Goal: Complete application form: Complete application form

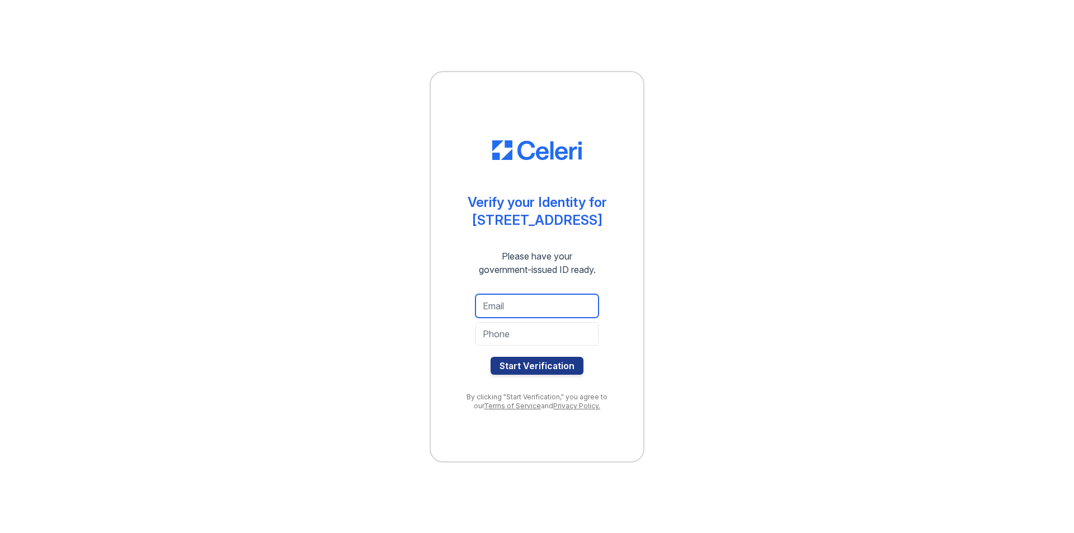
click at [510, 308] on input "email" at bounding box center [537, 306] width 123 height 24
type input "divinelaquino@gmail.com"
click at [539, 334] on input "tel" at bounding box center [537, 334] width 123 height 24
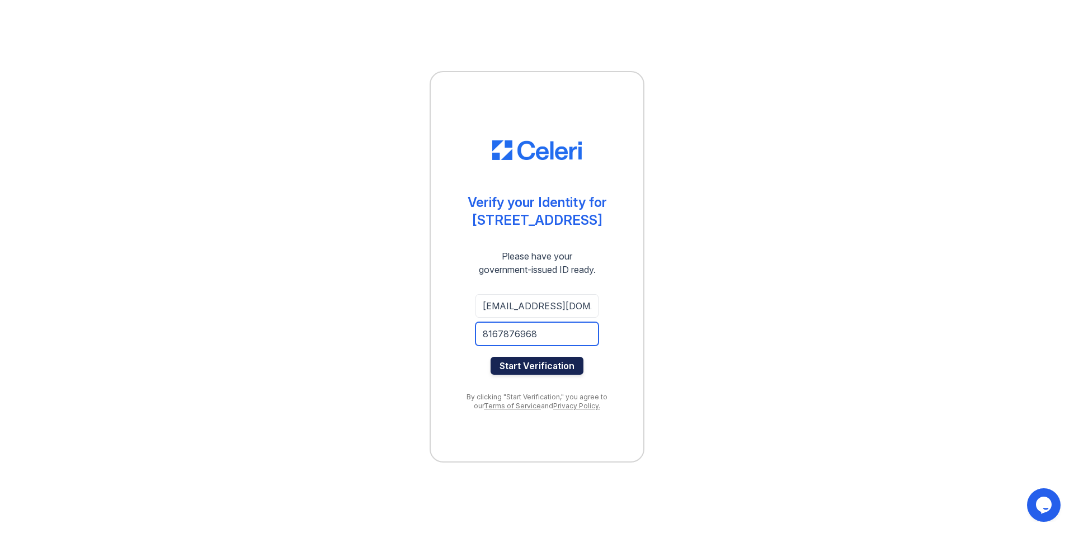
type input "8167876968"
click at [538, 374] on button "Start Verification" at bounding box center [537, 366] width 93 height 18
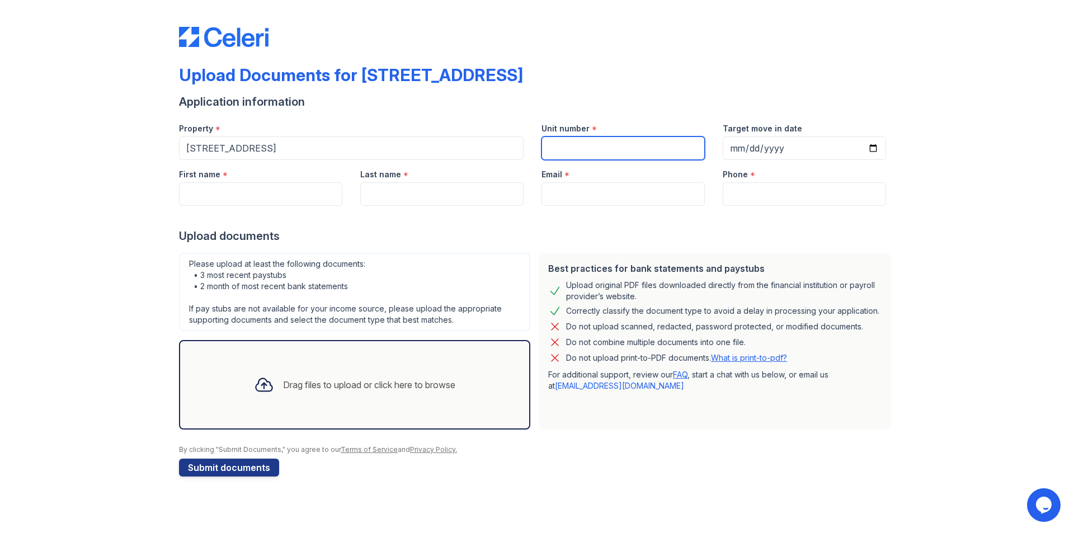
click at [616, 147] on input "Unit number" at bounding box center [623, 149] width 163 height 24
type input "4B"
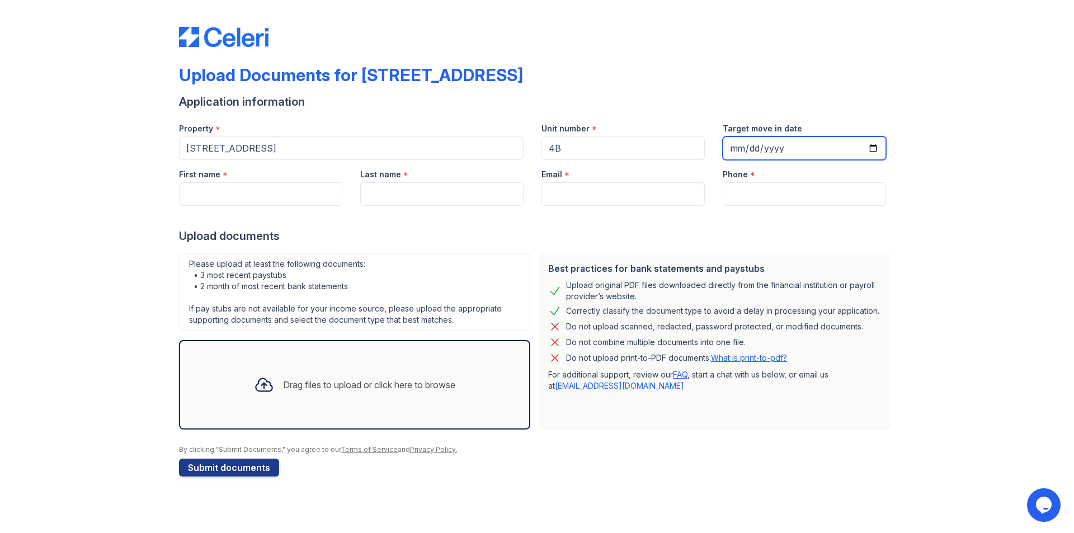
click at [876, 151] on input "Target move in date" at bounding box center [804, 149] width 163 height 24
type input "2025-09-13"
drag, startPoint x: 293, startPoint y: 184, endPoint x: 290, endPoint y: 190, distance: 6.0
click at [292, 185] on input "First name" at bounding box center [260, 194] width 163 height 24
type input "Divine"
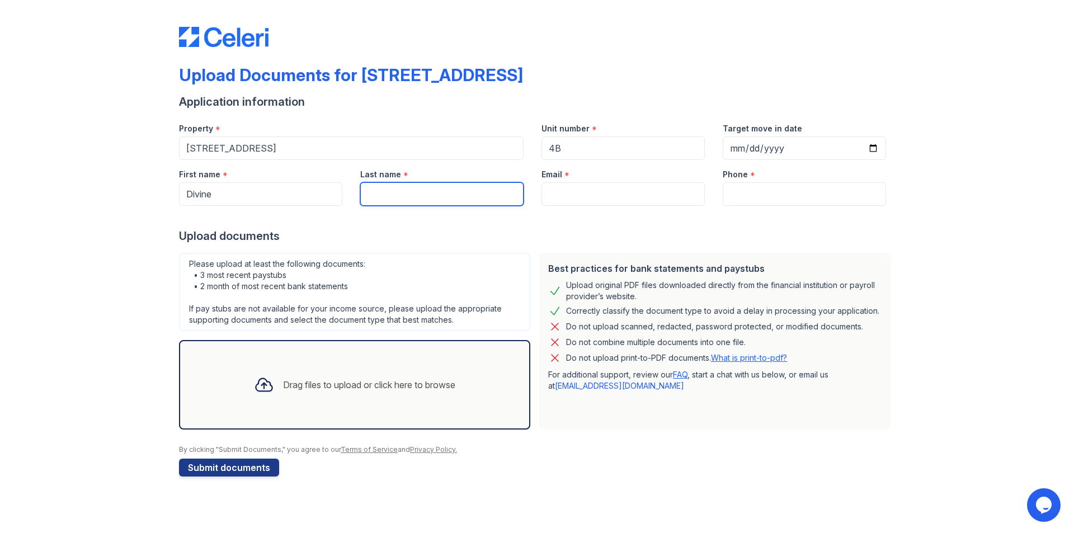
type input "Aquino Pazienza"
type input "divinelaquino@gmail.com"
type input "8167876968"
click at [346, 387] on div "Drag files to upload or click here to browse" at bounding box center [369, 384] width 172 height 13
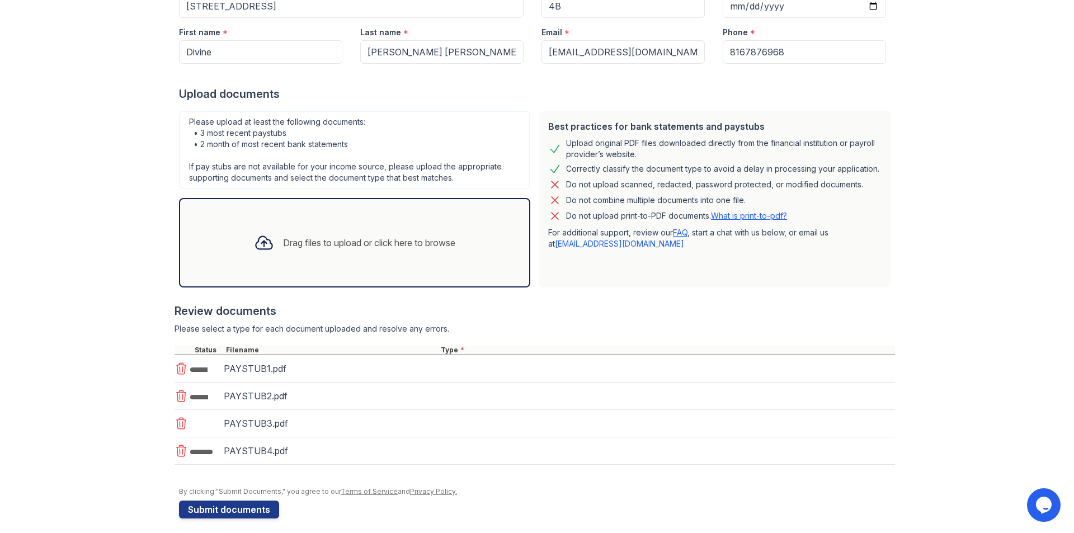
scroll to position [150, 0]
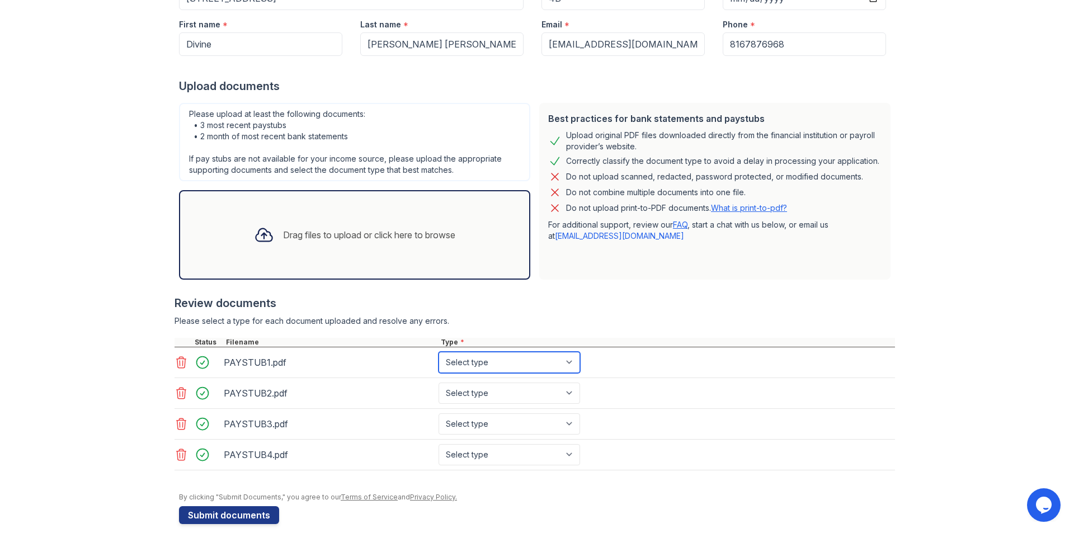
click at [467, 359] on select "Select type Paystub Bank Statement Offer Letter Tax Documents Benefit Award Let…" at bounding box center [510, 362] width 142 height 21
select select "paystub"
click at [439, 352] on select "Select type Paystub Bank Statement Offer Letter Tax Documents Benefit Award Let…" at bounding box center [510, 362] width 142 height 21
click at [485, 391] on select "Select type Paystub Bank Statement Offer Letter Tax Documents Benefit Award Let…" at bounding box center [510, 393] width 142 height 21
select select "paystub"
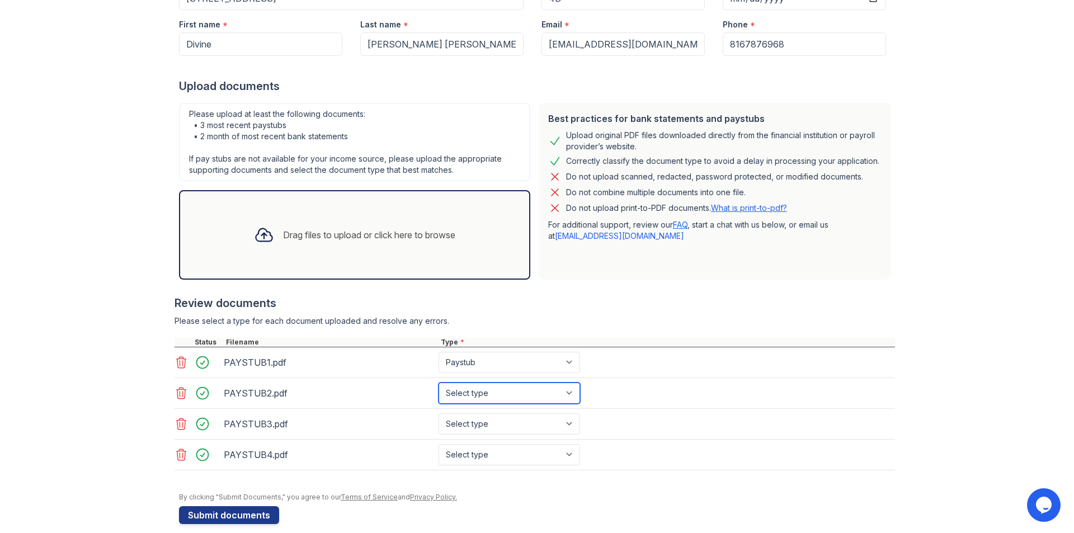
click at [439, 383] on select "Select type Paystub Bank Statement Offer Letter Tax Documents Benefit Award Let…" at bounding box center [510, 393] width 142 height 21
click at [478, 421] on select "Select type Paystub Bank Statement Offer Letter Tax Documents Benefit Award Let…" at bounding box center [510, 424] width 142 height 21
select select "paystub"
click at [439, 414] on select "Select type Paystub Bank Statement Offer Letter Tax Documents Benefit Award Let…" at bounding box center [510, 424] width 142 height 21
click at [481, 452] on select "Select type Paystub Bank Statement Offer Letter Tax Documents Benefit Award Let…" at bounding box center [510, 454] width 142 height 21
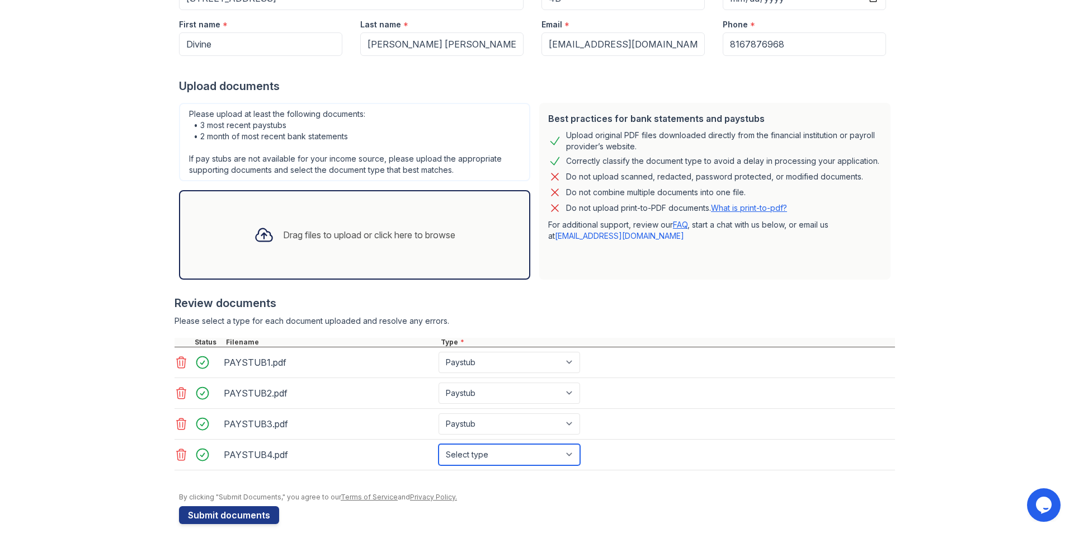
select select "paystub"
click at [439, 444] on select "Select type Paystub Bank Statement Offer Letter Tax Documents Benefit Award Let…" at bounding box center [510, 454] width 142 height 21
click at [603, 494] on div "By clicking "Submit Documents," you agree to our Terms of Service and Privacy P…" at bounding box center [537, 497] width 716 height 9
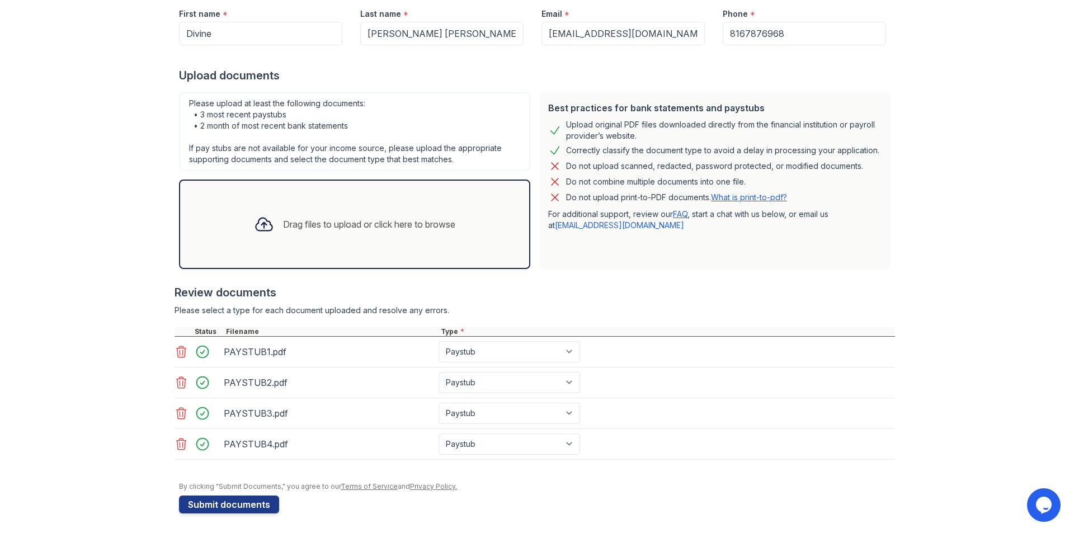
scroll to position [163, 0]
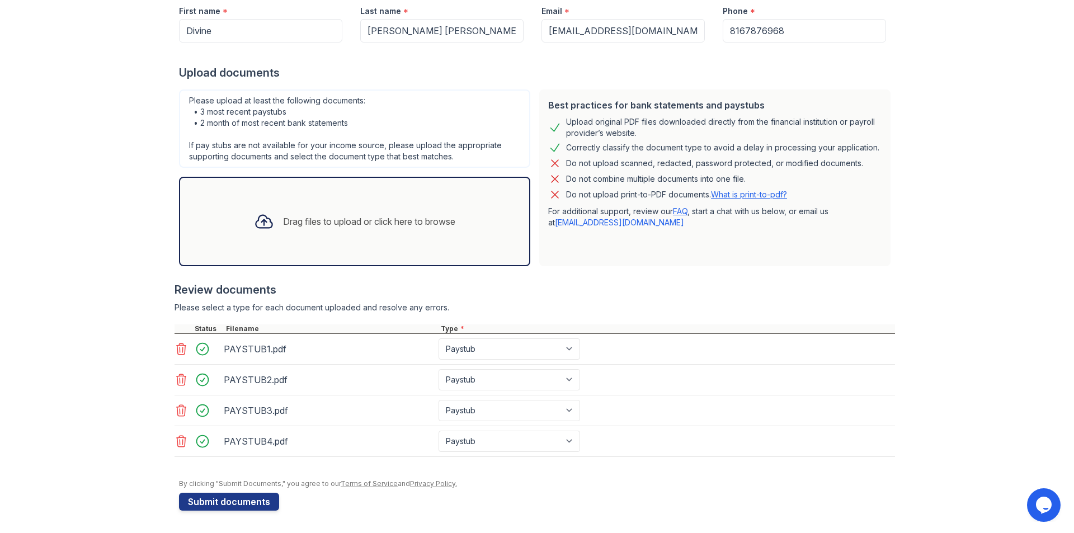
click at [266, 207] on div at bounding box center [264, 221] width 29 height 29
click at [369, 229] on div "Drag files to upload or click here to browse" at bounding box center [354, 222] width 219 height 38
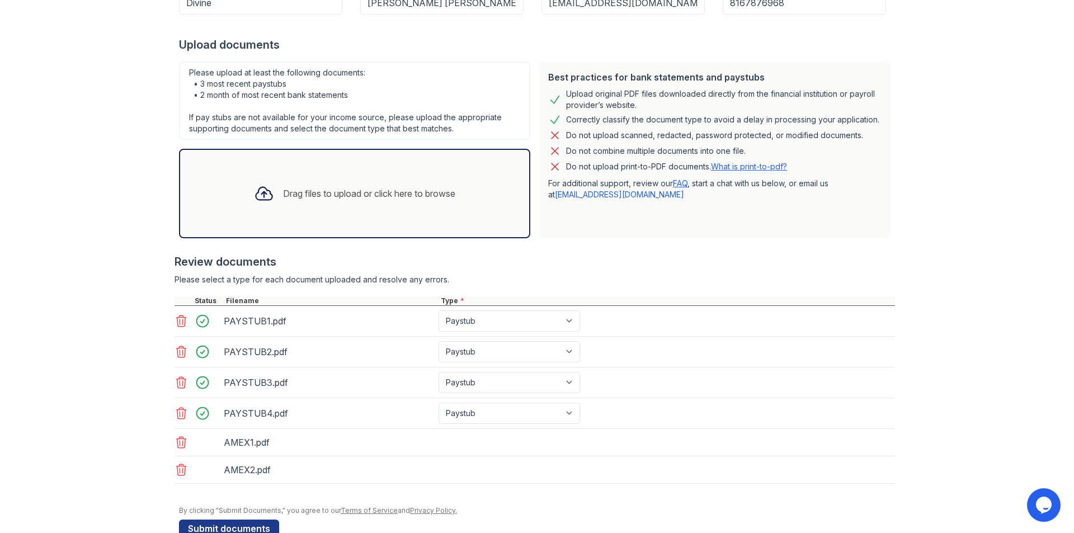
scroll to position [218, 0]
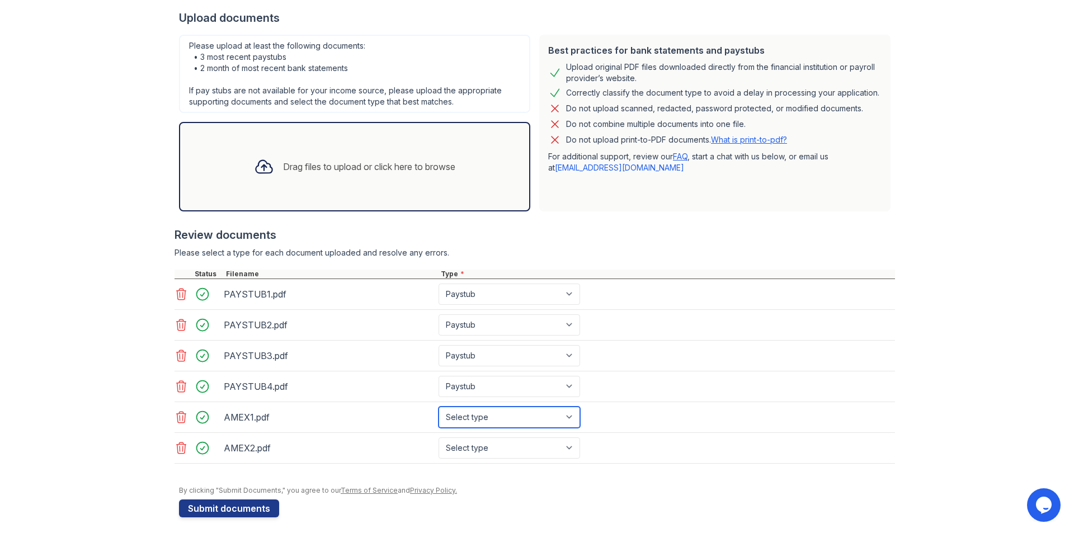
click at [549, 419] on select "Select type Paystub Bank Statement Offer Letter Tax Documents Benefit Award Let…" at bounding box center [510, 417] width 142 height 21
select select "bank_statement"
click at [439, 407] on select "Select type Paystub Bank Statement Offer Letter Tax Documents Benefit Award Let…" at bounding box center [510, 417] width 142 height 21
click at [515, 454] on select "Select type Paystub Bank Statement Offer Letter Tax Documents Benefit Award Let…" at bounding box center [510, 448] width 142 height 21
select select "bank_statement"
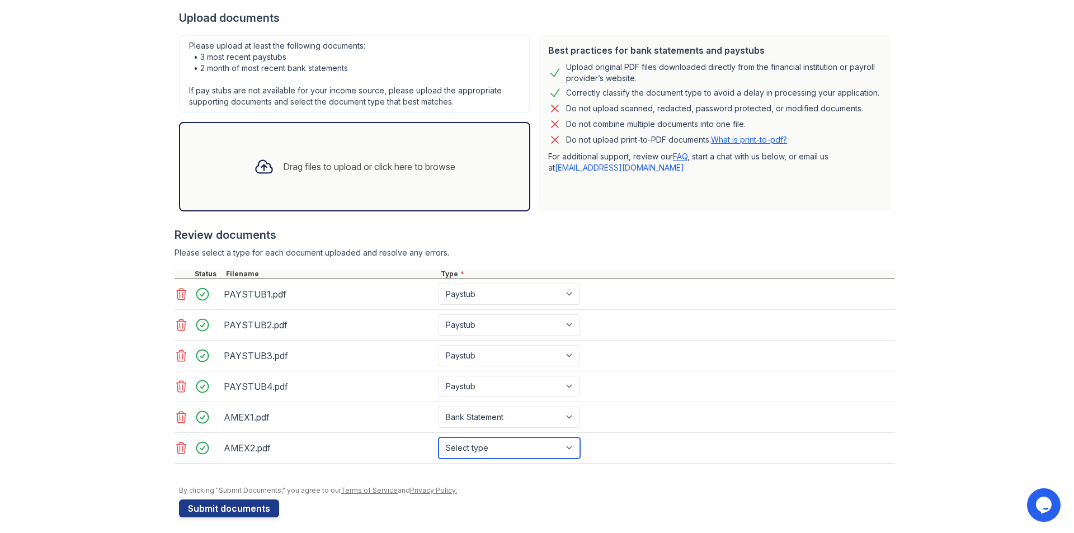
click at [439, 438] on select "Select type Paystub Bank Statement Offer Letter Tax Documents Benefit Award Let…" at bounding box center [510, 448] width 142 height 21
click at [727, 482] on div at bounding box center [537, 480] width 716 height 11
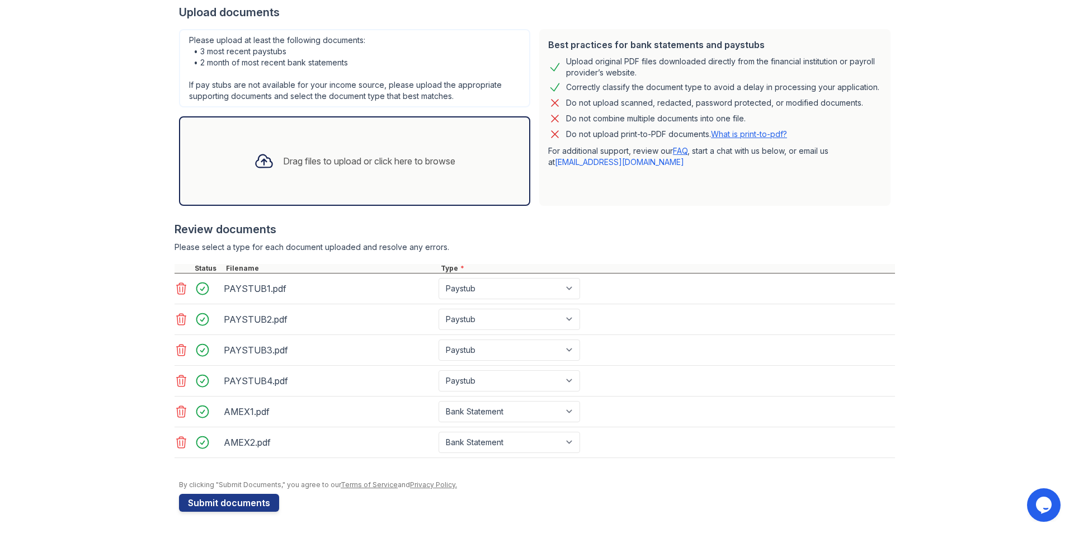
scroll to position [225, 0]
click at [246, 497] on button "Submit documents" at bounding box center [229, 502] width 100 height 18
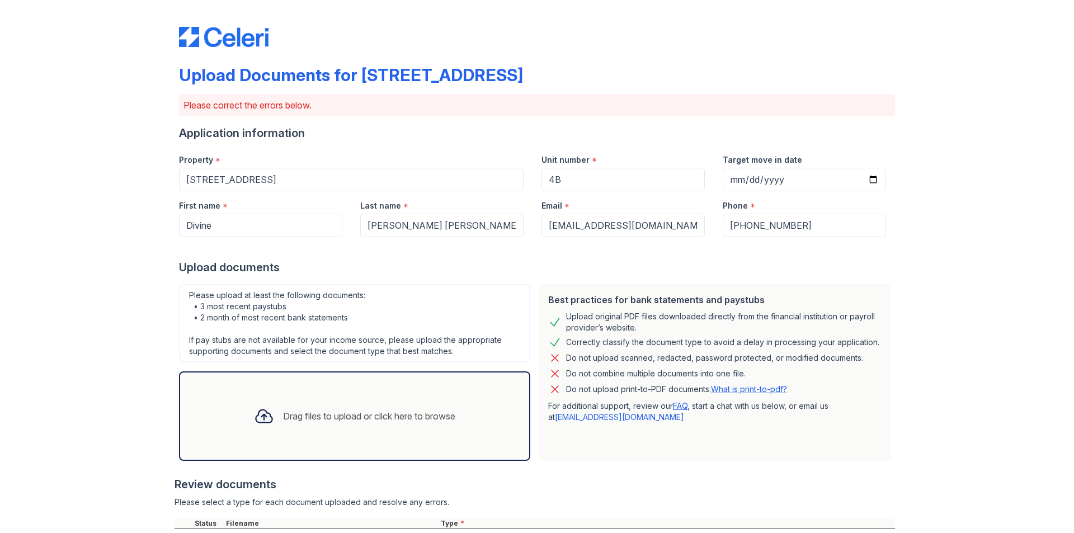
click at [107, 379] on div "Upload Documents for 3109-11 S Harlem Avenue Please correct the errors below. A…" at bounding box center [537, 412] width 1039 height 825
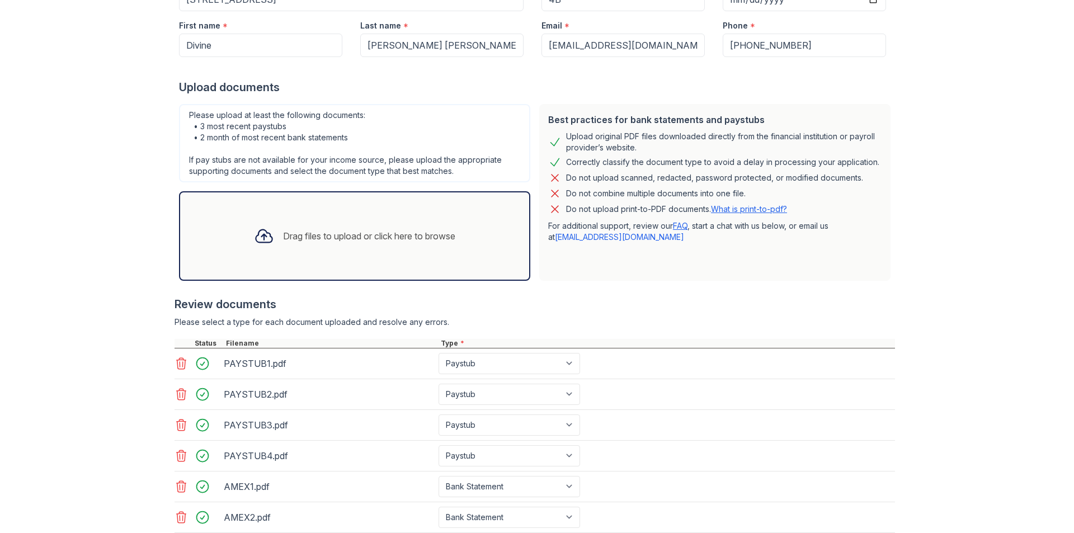
scroll to position [292, 0]
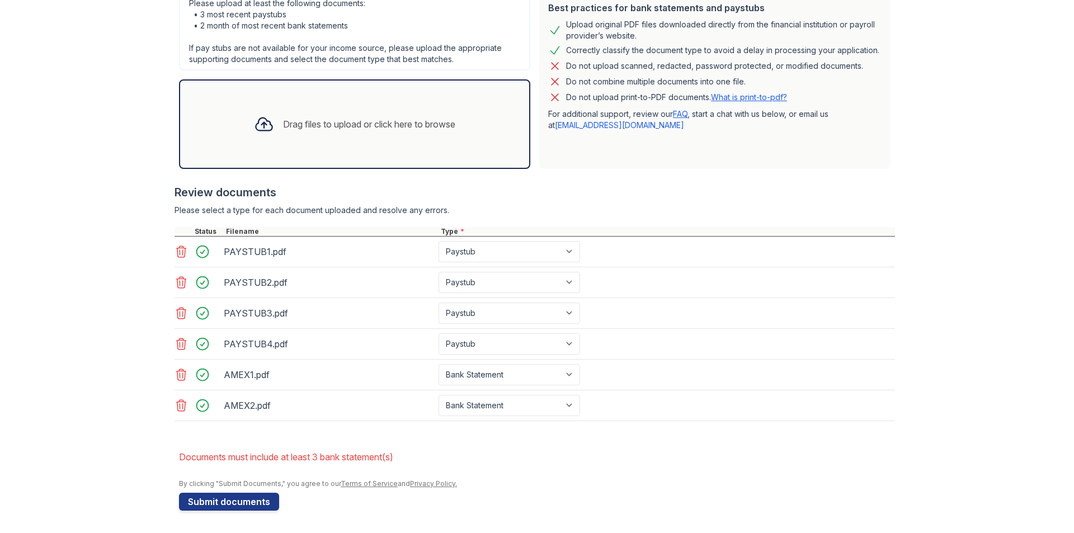
click at [344, 129] on div "Drag files to upload or click here to browse" at bounding box center [369, 124] width 172 height 13
click at [317, 130] on div "Drag files to upload or click here to browse" at bounding box center [369, 124] width 172 height 13
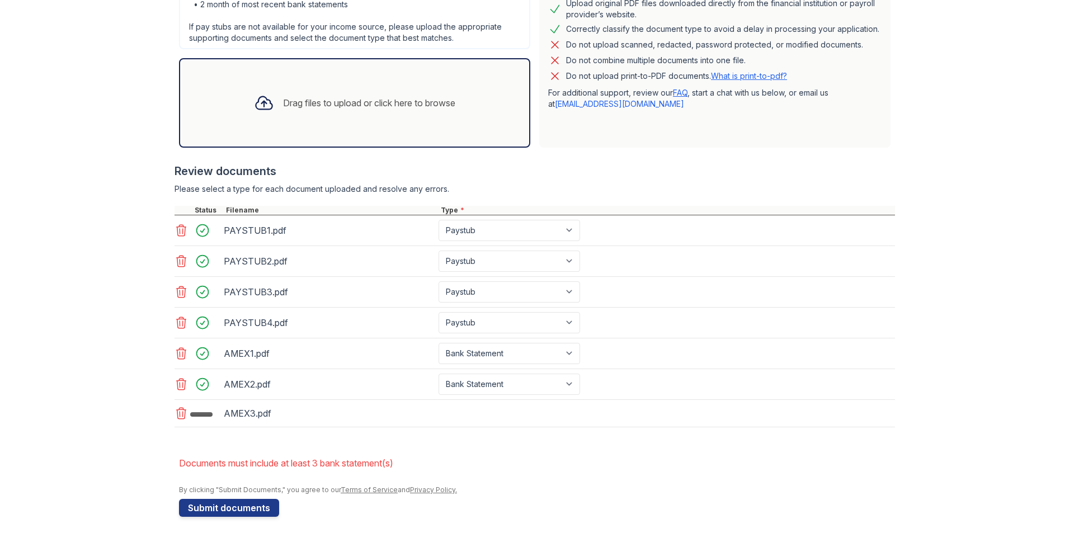
scroll to position [320, 0]
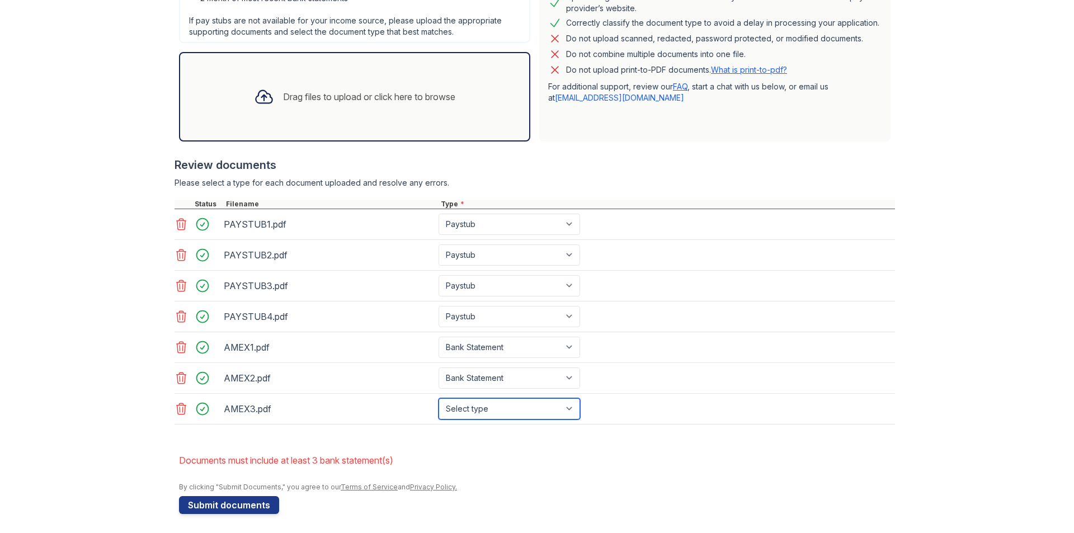
click at [547, 411] on select "Select type Paystub Bank Statement Offer Letter Tax Documents Benefit Award Let…" at bounding box center [510, 408] width 142 height 21
select select "bank_statement"
click at [439, 398] on select "Select type Paystub Bank Statement Offer Letter Tax Documents Benefit Award Let…" at bounding box center [510, 408] width 142 height 21
click at [594, 452] on li "Documents must include at least 3 bank statement(s)" at bounding box center [537, 460] width 716 height 22
click at [546, 406] on select "Select type Paystub Bank Statement Offer Letter Tax Documents Benefit Award Let…" at bounding box center [510, 408] width 142 height 21
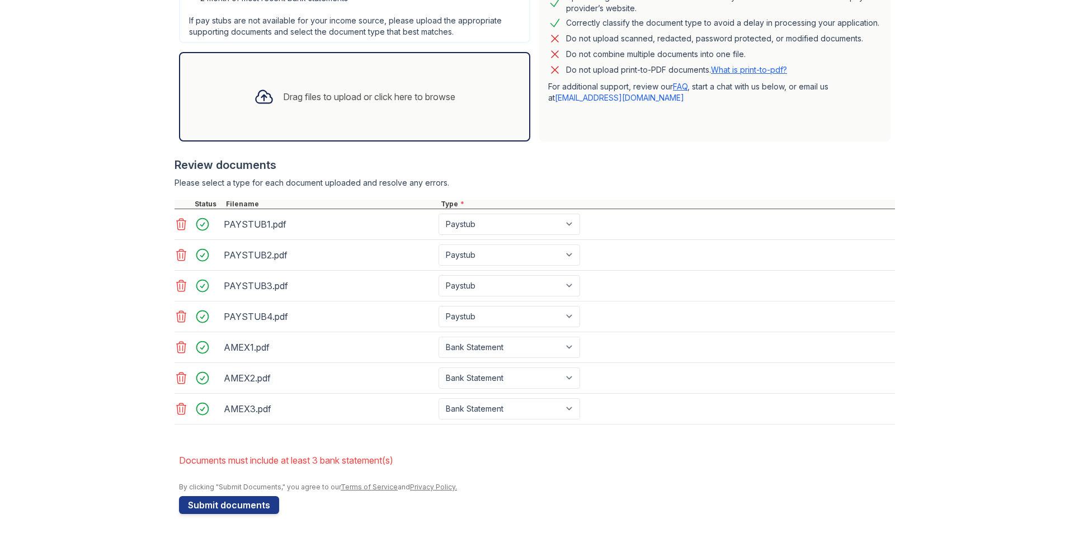
click at [667, 453] on li "Documents must include at least 3 bank statement(s)" at bounding box center [537, 460] width 716 height 22
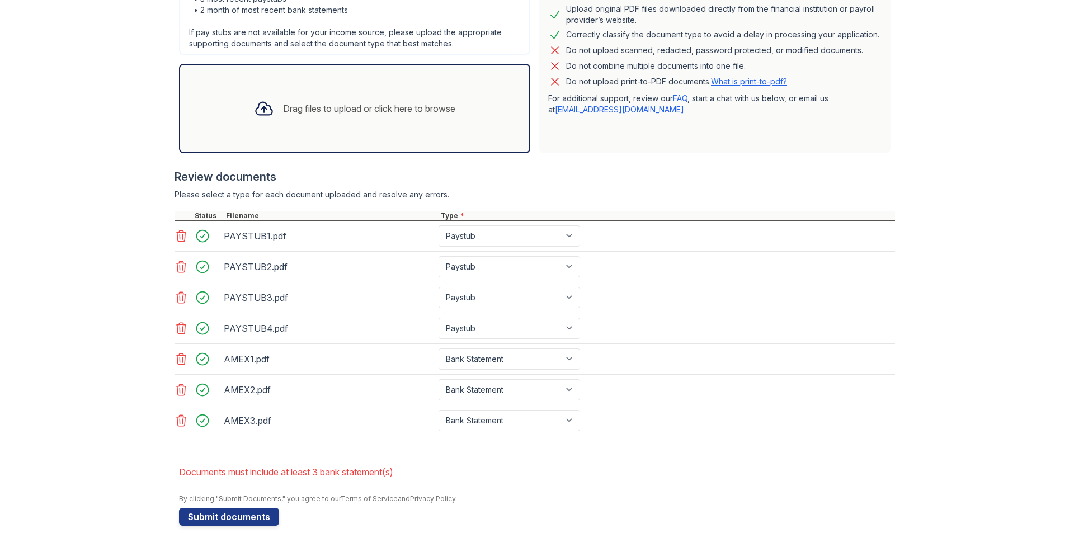
scroll to position [323, 0]
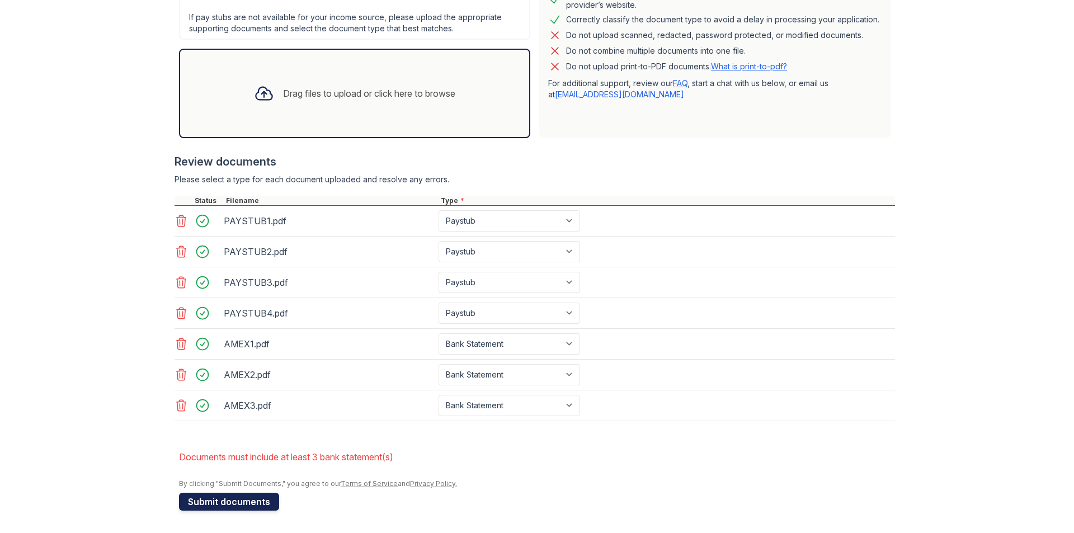
click at [232, 505] on button "Submit documents" at bounding box center [229, 502] width 100 height 18
